Goal: Transaction & Acquisition: Purchase product/service

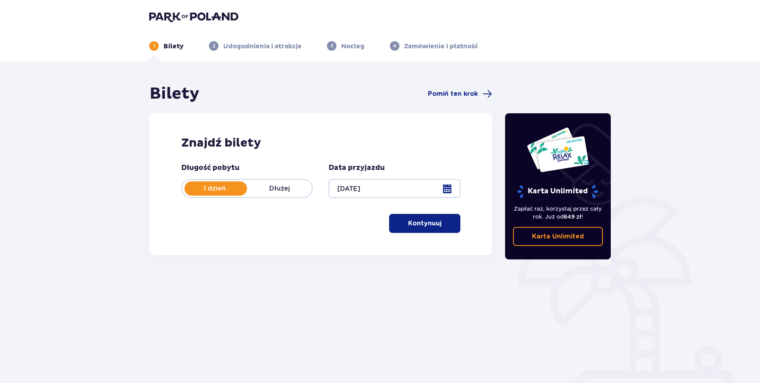
click at [365, 185] on div at bounding box center [393, 188] width 131 height 19
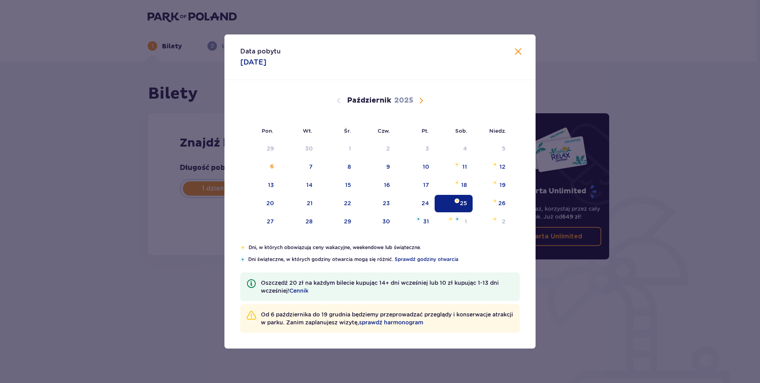
click at [423, 102] on span "Następny miesiąc" at bounding box center [420, 100] width 9 height 9
click at [455, 170] on div "8" at bounding box center [452, 166] width 38 height 17
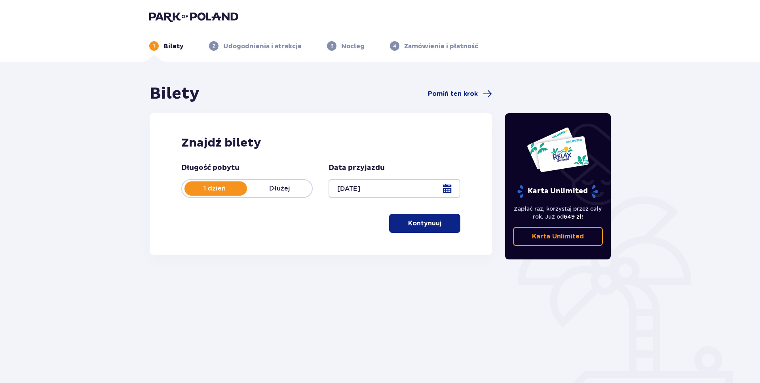
click at [415, 188] on div at bounding box center [393, 188] width 131 height 19
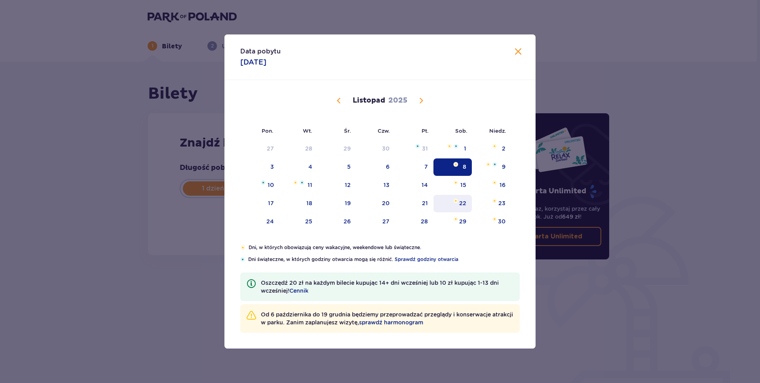
click at [459, 207] on div "22" at bounding box center [452, 203] width 38 height 17
type input "[DATE]"
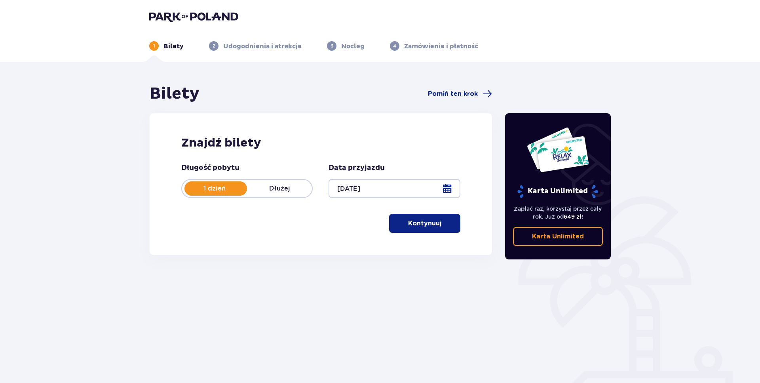
click at [408, 223] on p "Kontynuuj" at bounding box center [424, 223] width 33 height 9
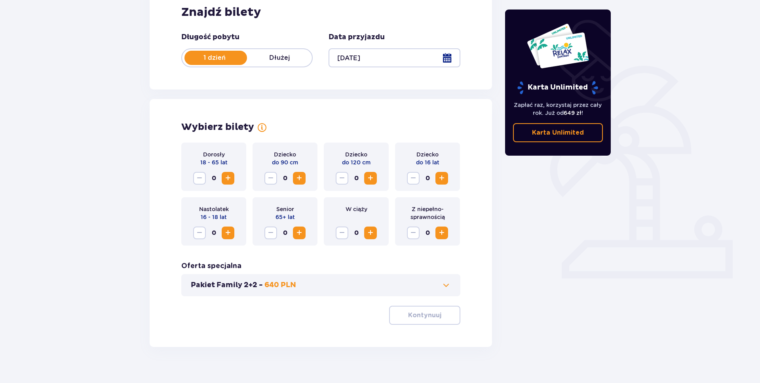
scroll to position [142, 0]
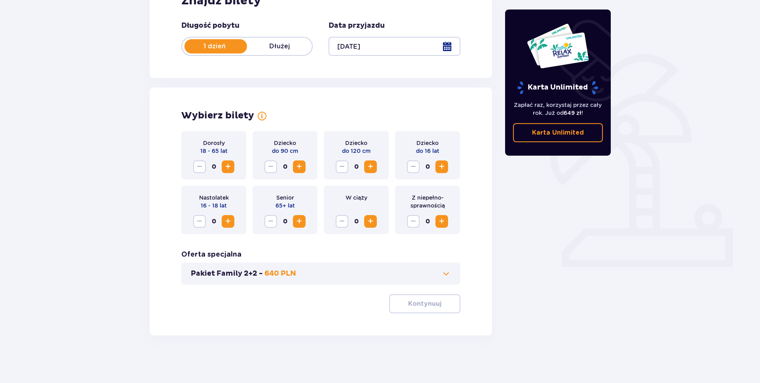
click at [232, 171] on span "Zwiększ" at bounding box center [227, 166] width 9 height 9
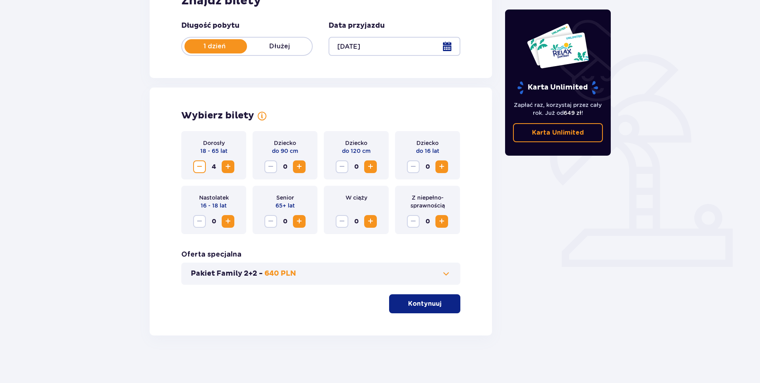
click at [232, 171] on span "Zwiększ" at bounding box center [227, 166] width 9 height 9
click at [408, 301] on p "Kontynuuj" at bounding box center [424, 303] width 33 height 9
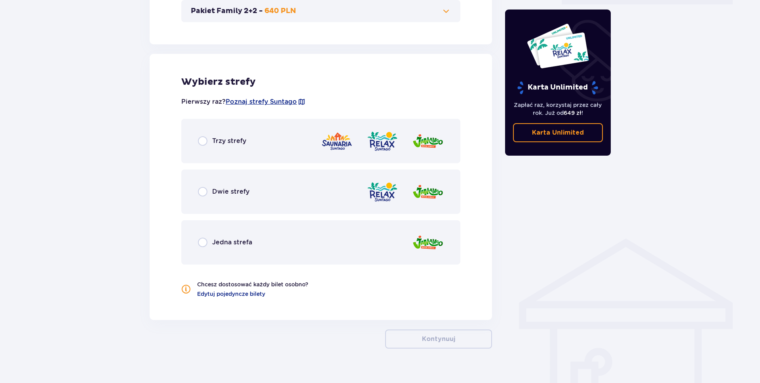
scroll to position [418, 0]
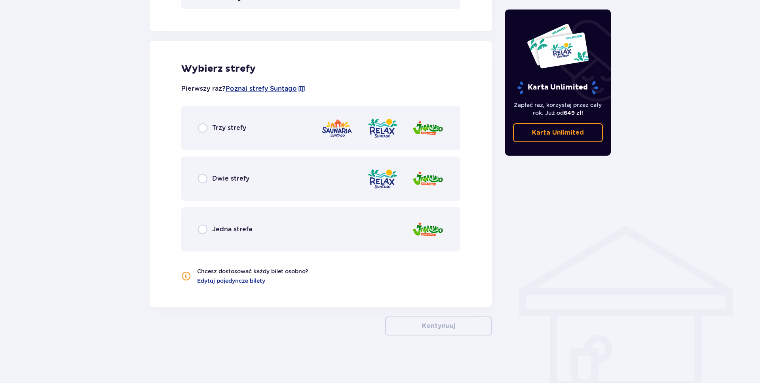
click at [283, 172] on div "Dwie strefy" at bounding box center [320, 178] width 279 height 44
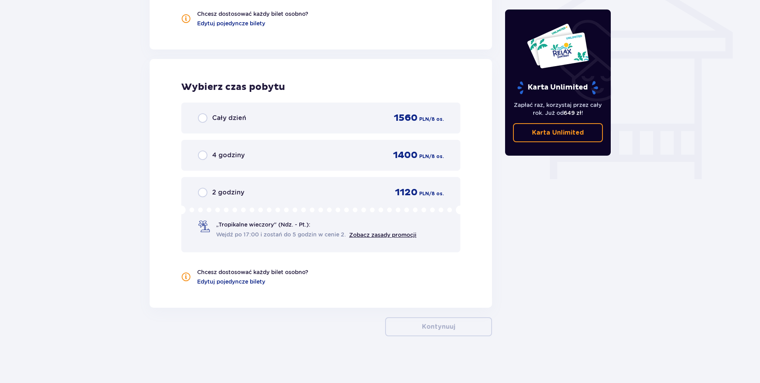
scroll to position [676, 0]
click at [277, 123] on div "Cały dzień 1560 PLN / 8 os." at bounding box center [321, 117] width 246 height 12
